Goal: Find specific page/section: Find specific page/section

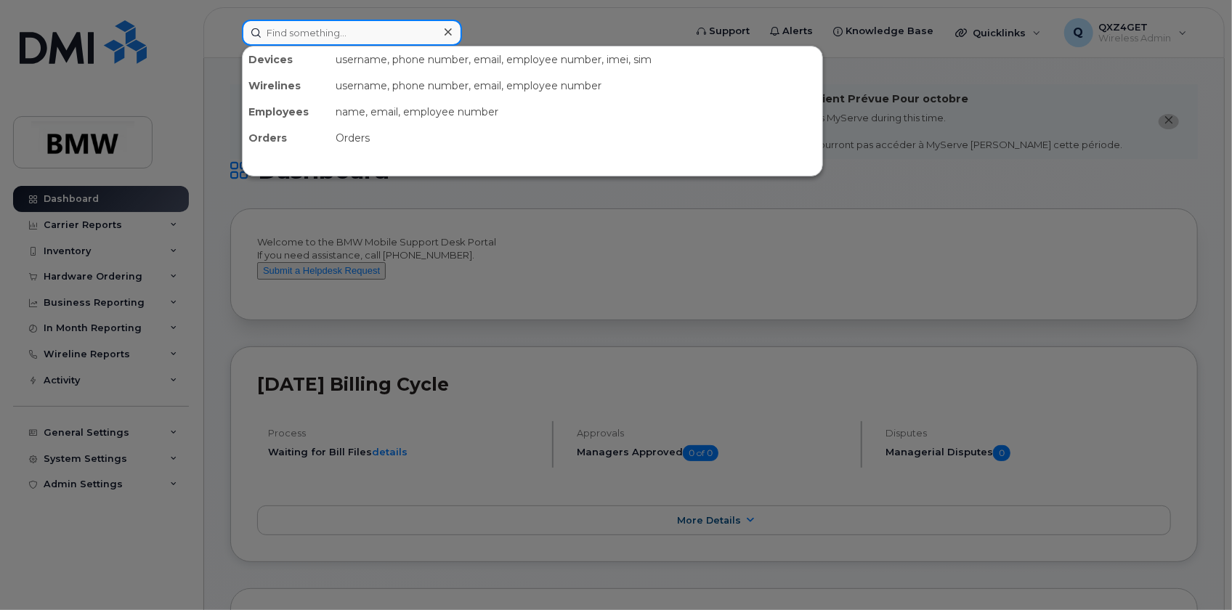
click at [316, 33] on input at bounding box center [352, 33] width 220 height 26
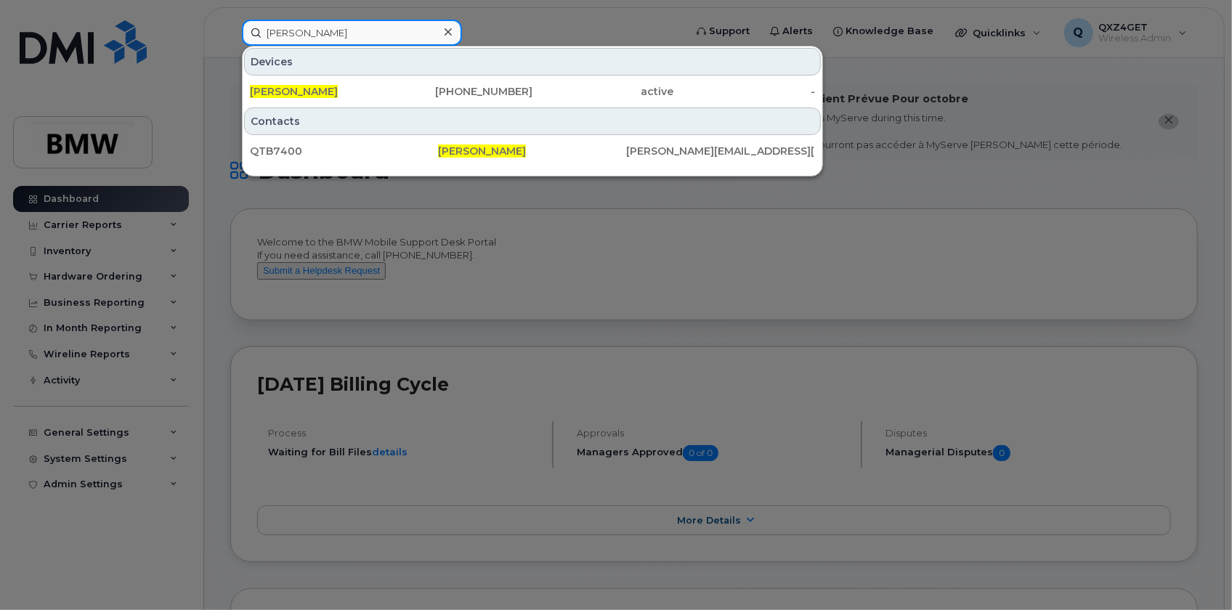
type input "Frederick Giffels"
click at [382, 30] on input "Frederick Giffels" at bounding box center [352, 33] width 220 height 26
click at [449, 33] on icon at bounding box center [447, 31] width 7 height 7
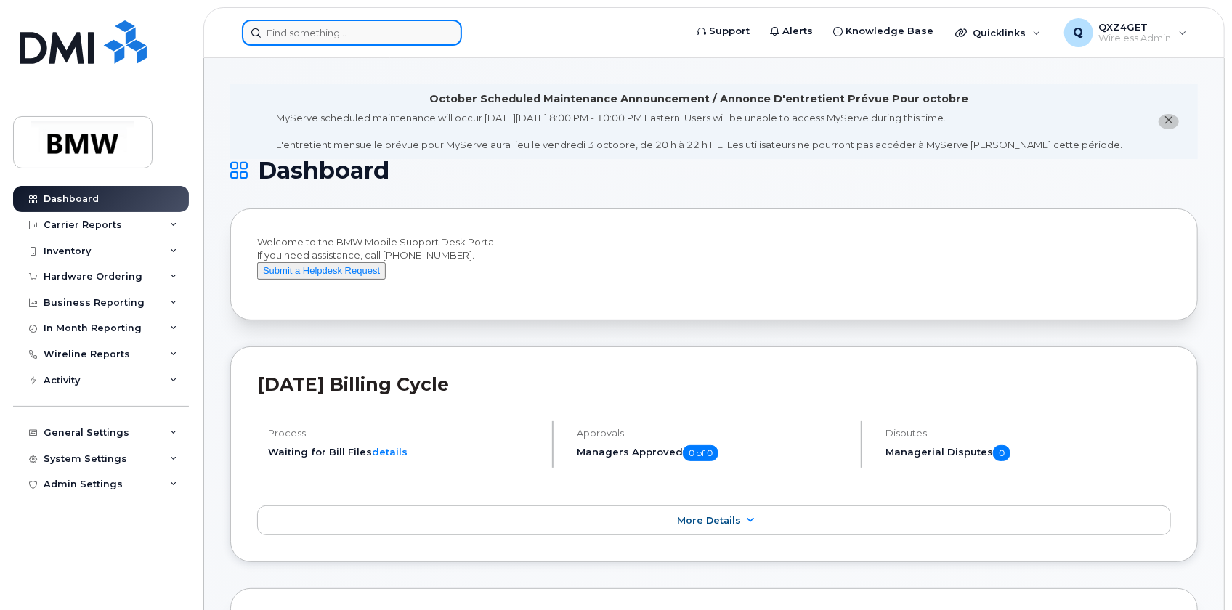
click at [399, 31] on input at bounding box center [352, 33] width 220 height 26
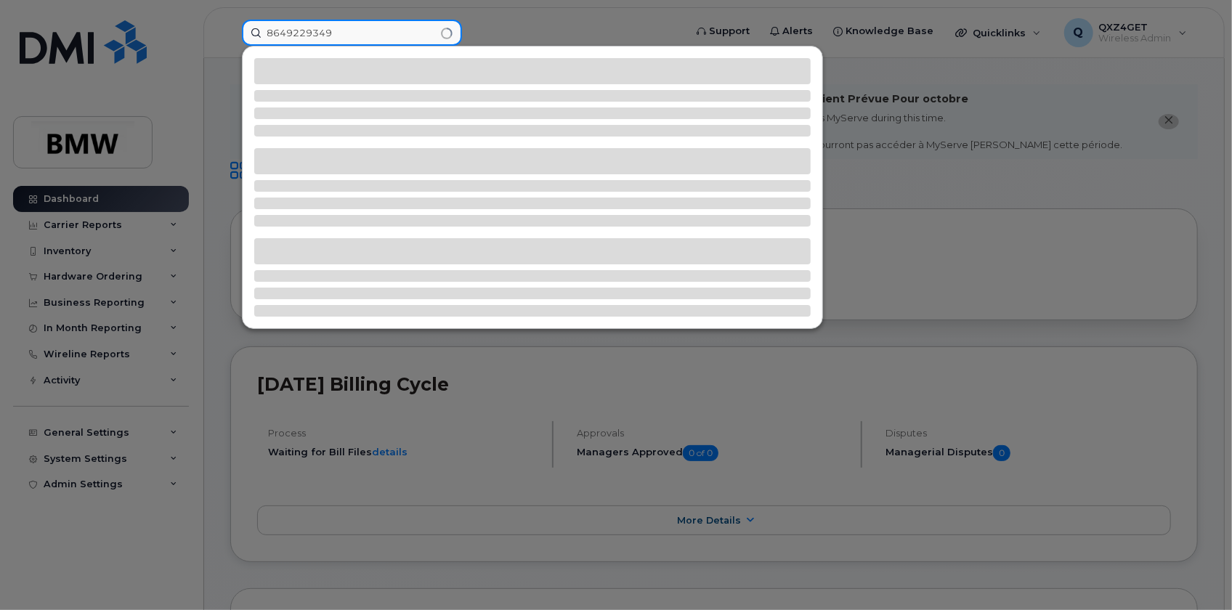
type input "8649229349"
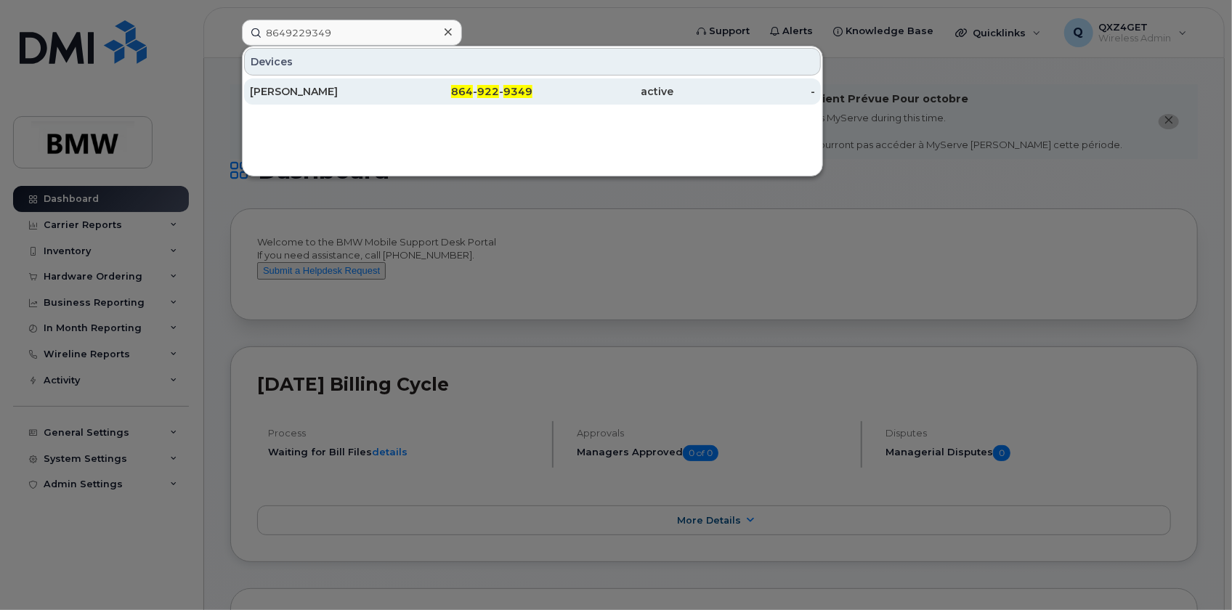
click at [357, 86] on div "[PERSON_NAME]" at bounding box center [321, 91] width 142 height 15
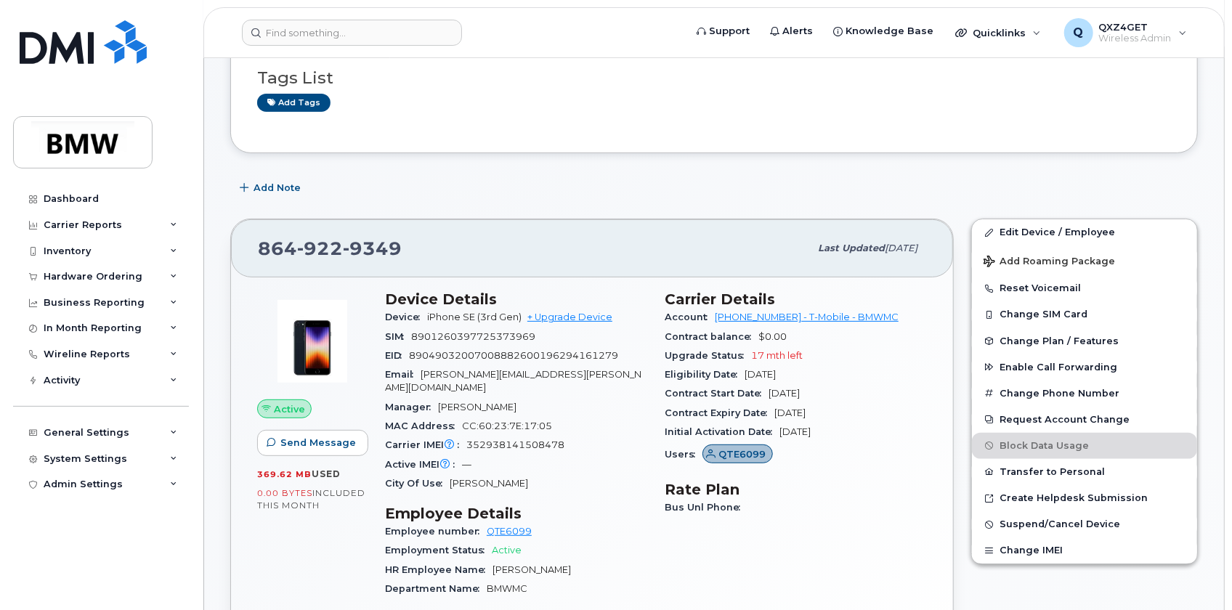
scroll to position [198, 0]
click at [362, 38] on input at bounding box center [352, 33] width 220 height 26
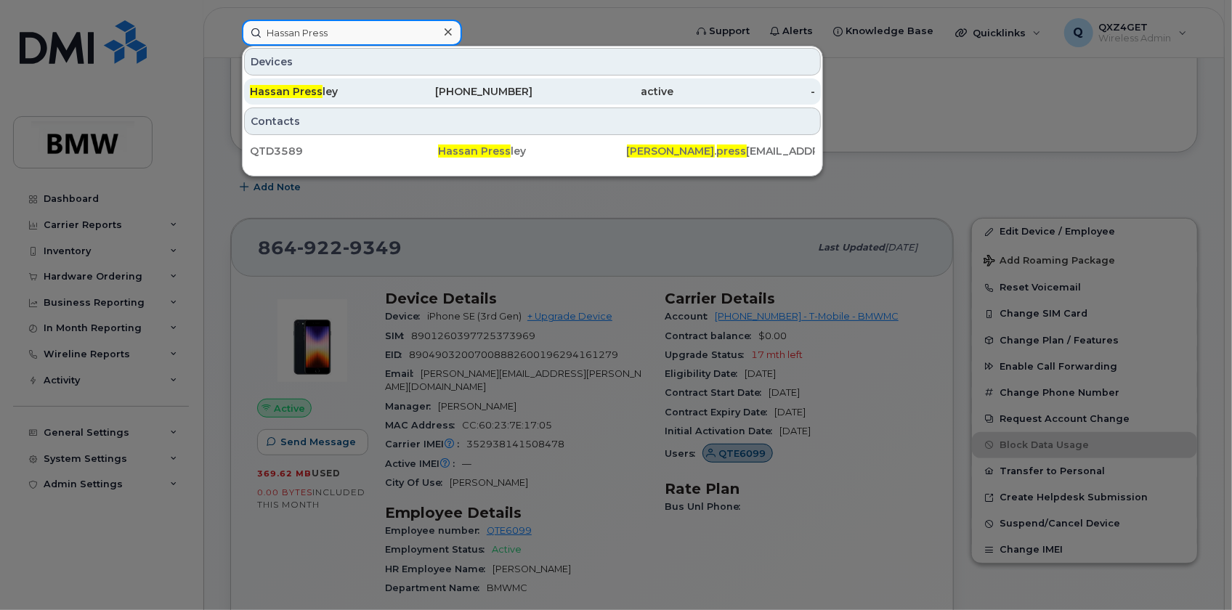
type input "Hassan Press"
click at [504, 82] on div "[PHONE_NUMBER]" at bounding box center [462, 91] width 142 height 26
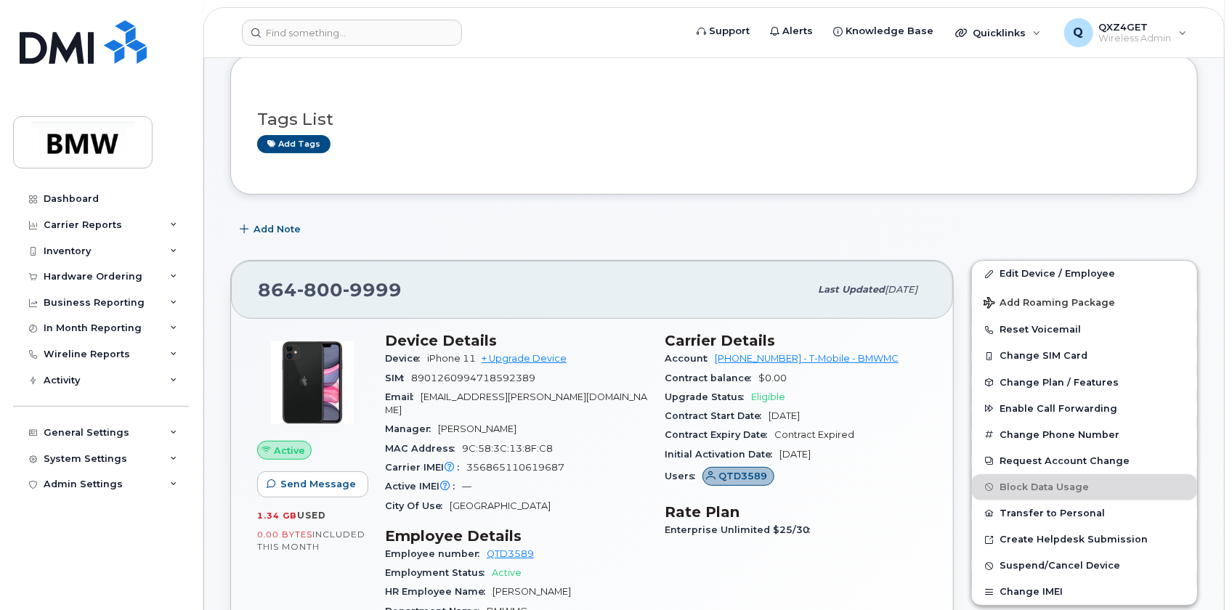
scroll to position [131, 0]
